Goal: Ask a question

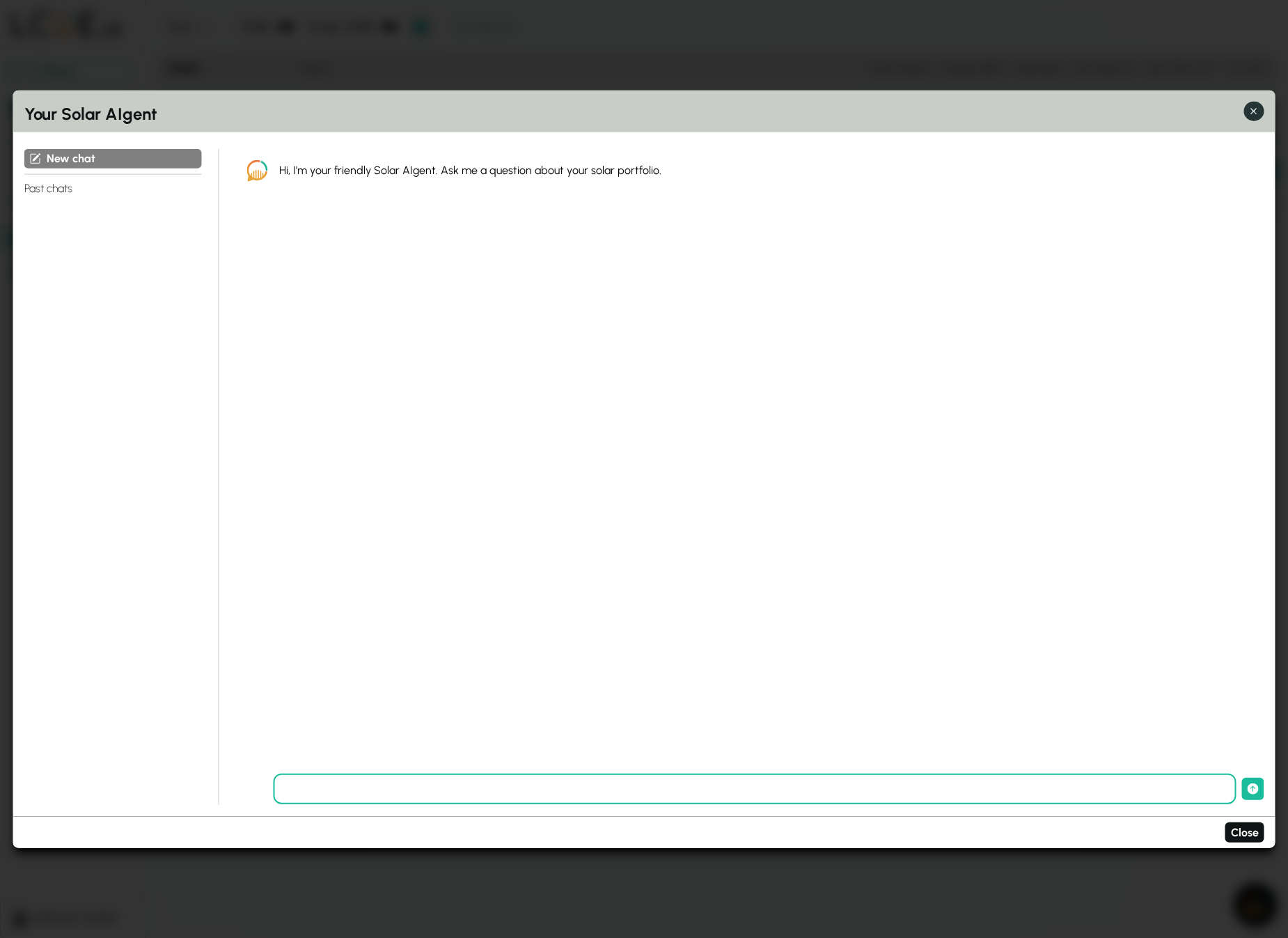
click at [1256, 108] on icon "button" at bounding box center [1255, 111] width 15 height 15
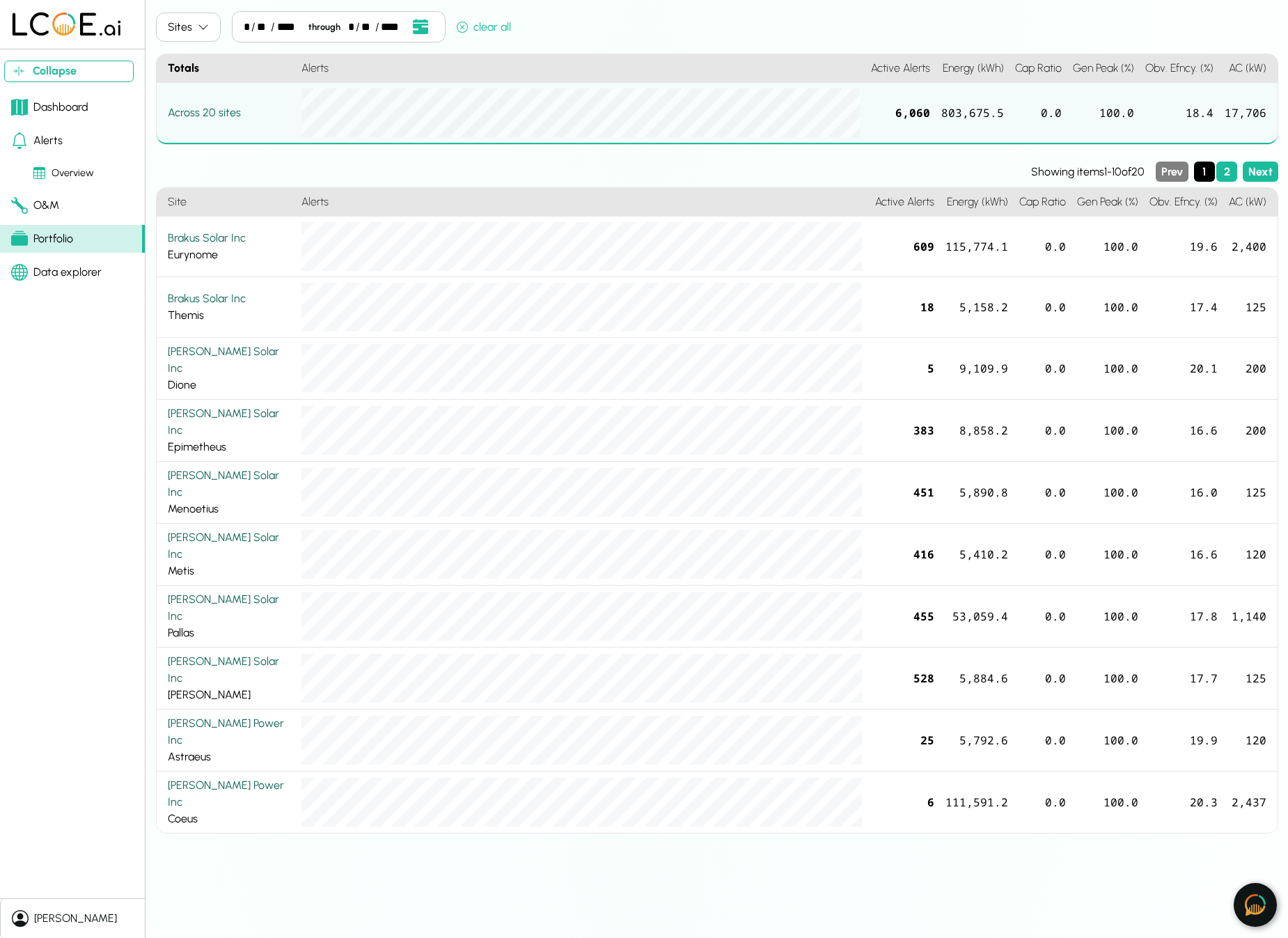
click at [1252, 908] on img at bounding box center [1256, 905] width 21 height 21
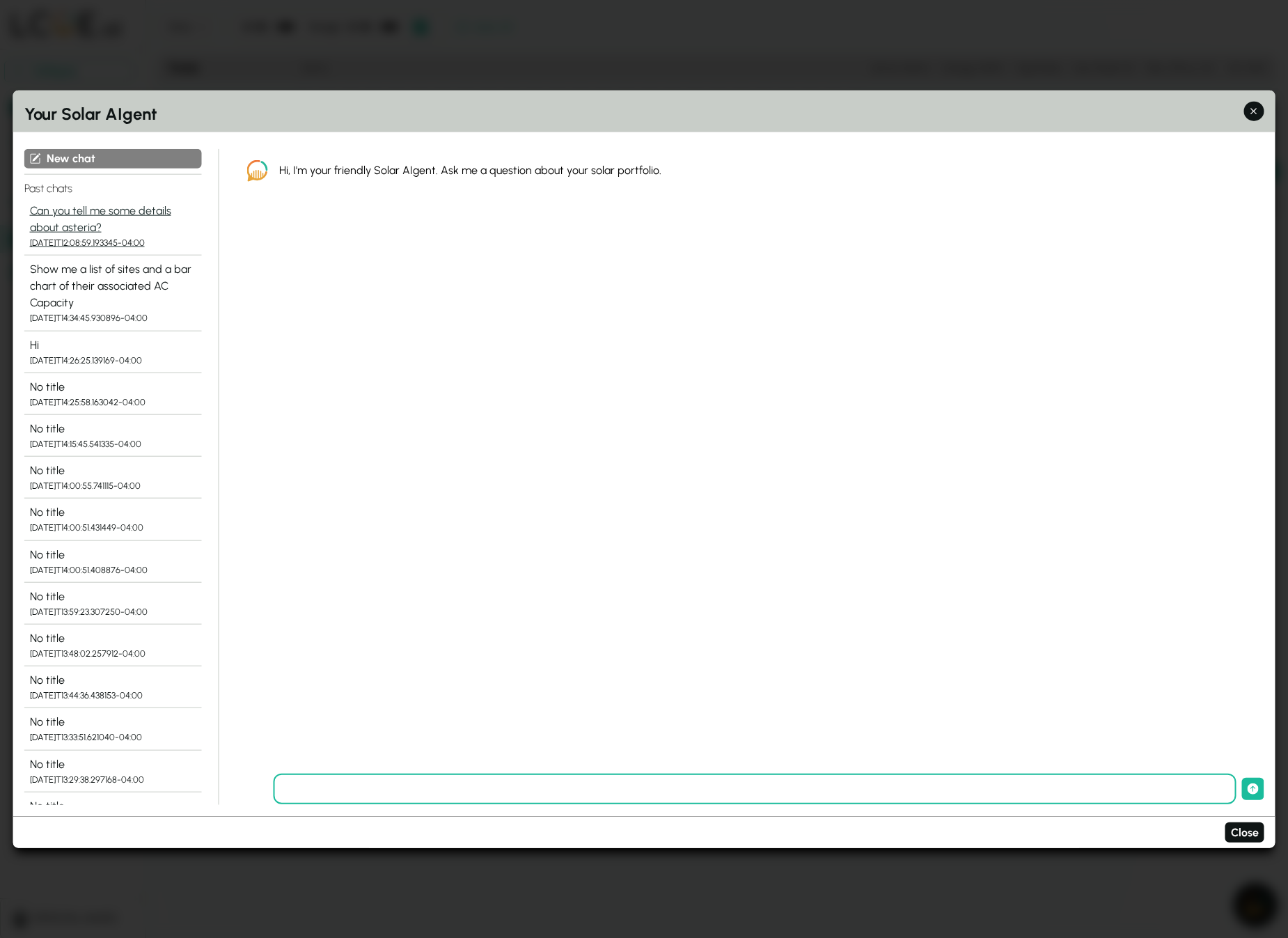
click at [109, 220] on div "Can you tell me some details about asteria?" at bounding box center [113, 219] width 167 height 33
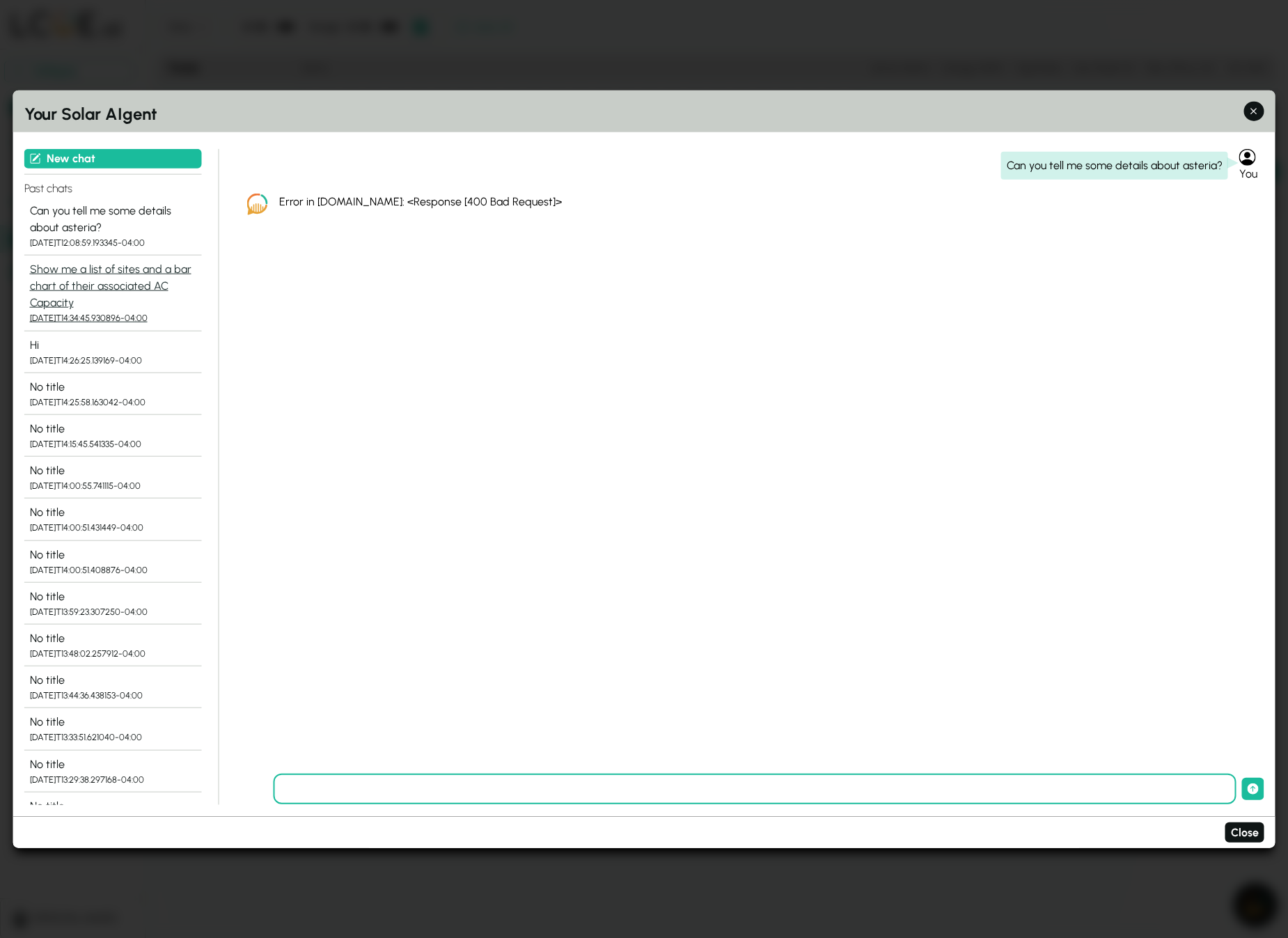
click at [108, 270] on div "Show me a list of sites and a bar chart of their associated AC Capacity" at bounding box center [113, 286] width 167 height 50
